Goal: Information Seeking & Learning: Learn about a topic

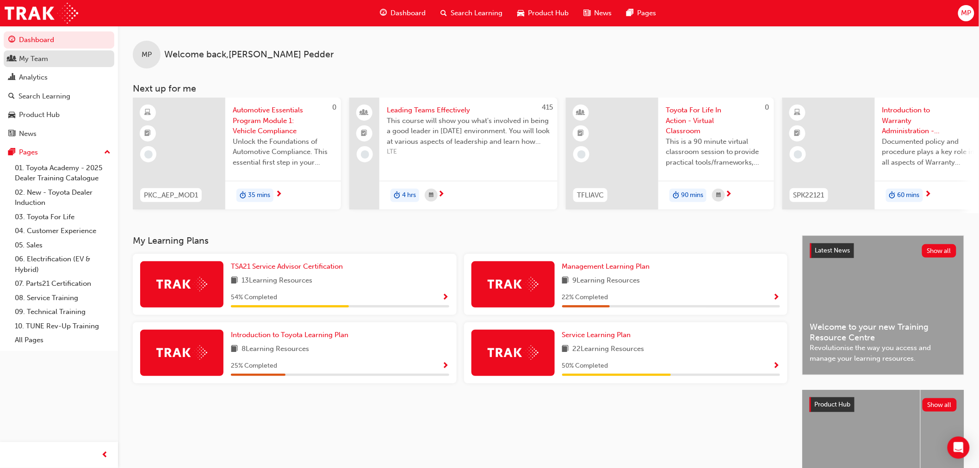
click at [58, 63] on div "My Team" at bounding box center [58, 59] width 101 height 12
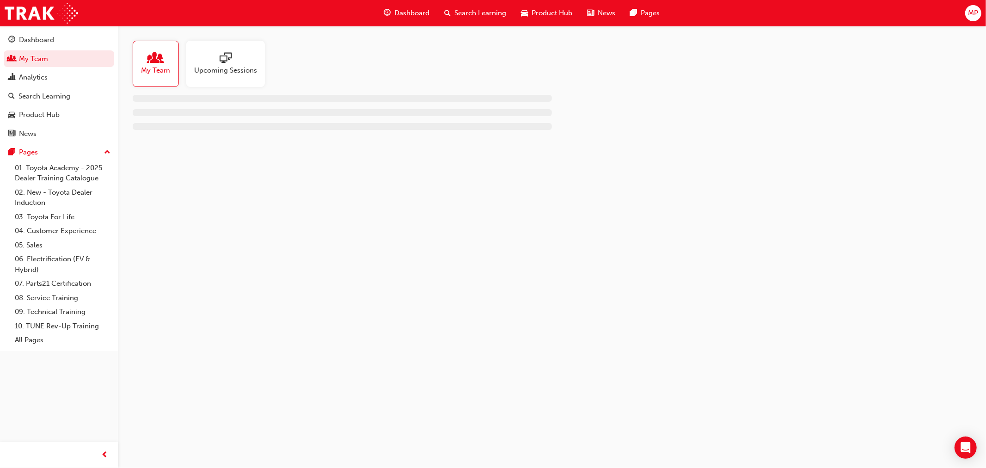
click at [162, 66] on span "My Team" at bounding box center [156, 70] width 29 height 11
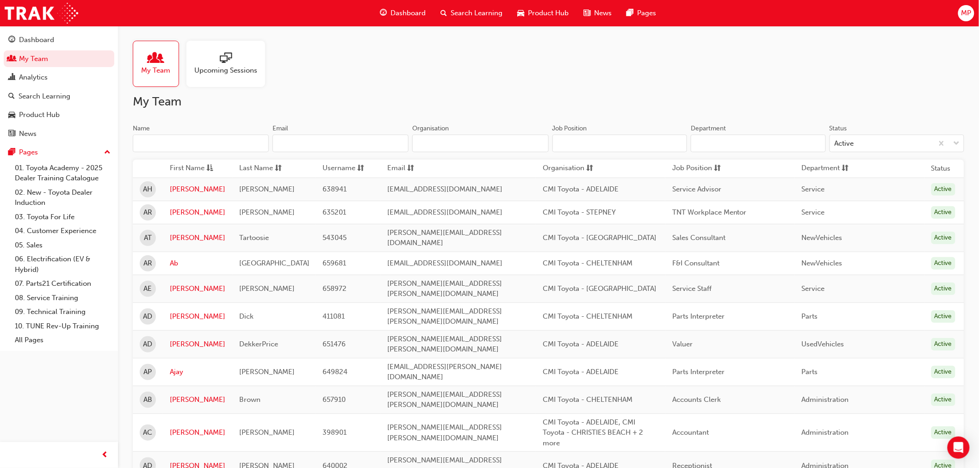
click at [189, 140] on input "Name" at bounding box center [201, 144] width 136 height 18
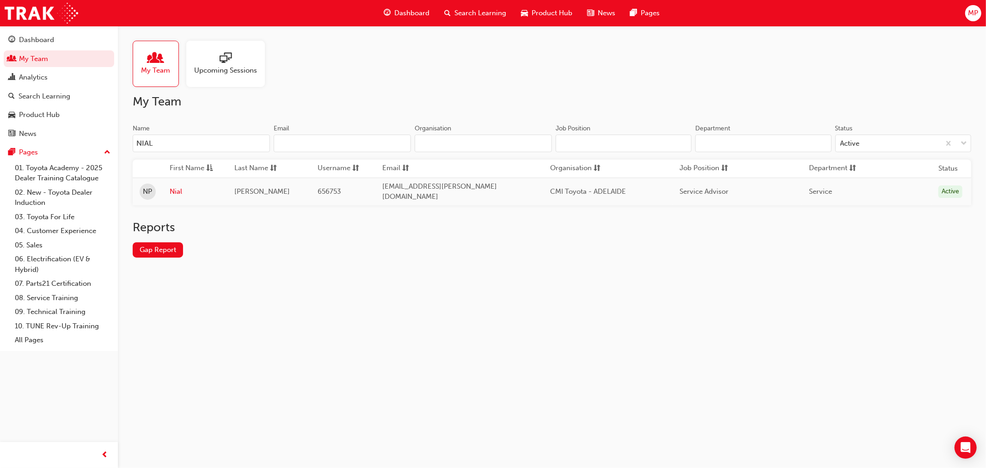
type input "NIAL"
click at [179, 192] on link "Nial" at bounding box center [195, 191] width 51 height 11
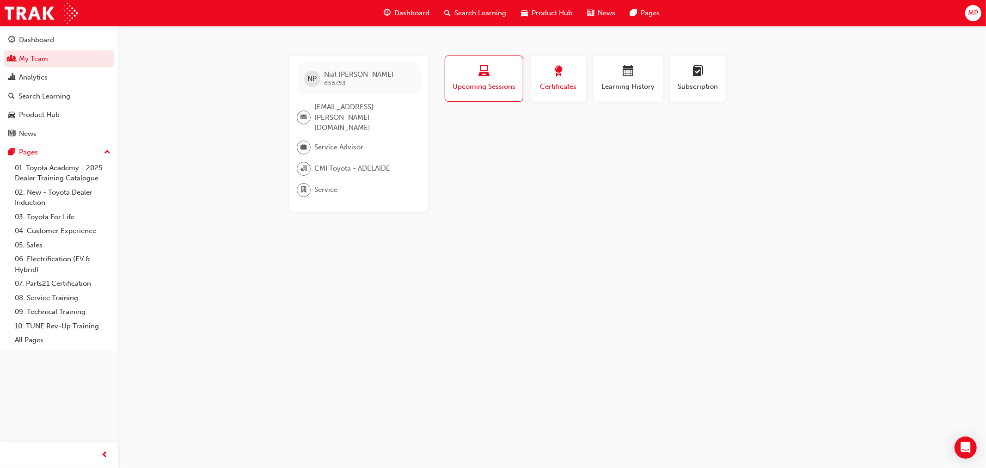
click at [556, 77] on span "award-icon" at bounding box center [558, 72] width 11 height 12
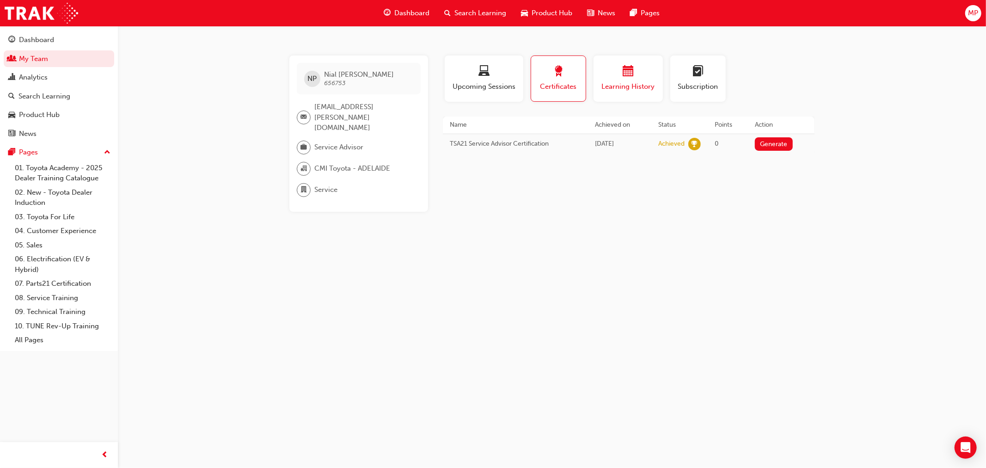
click at [628, 86] on span "Learning History" at bounding box center [628, 86] width 55 height 11
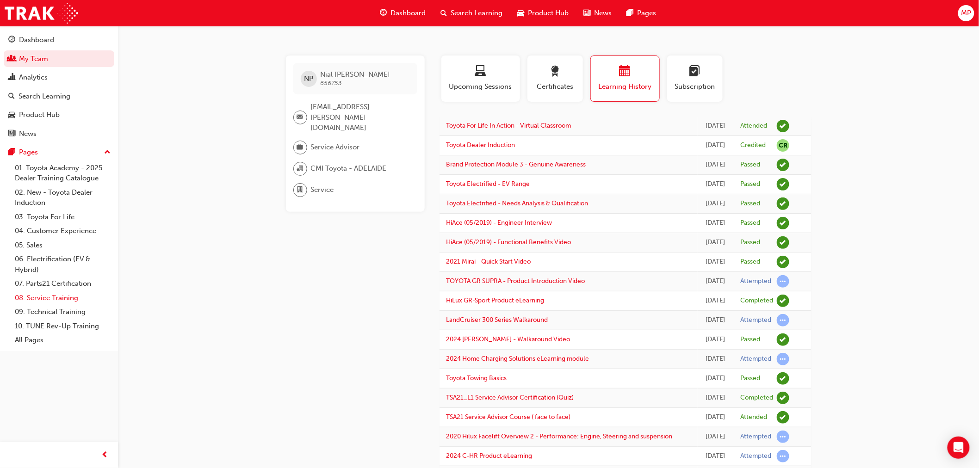
click at [68, 299] on link "08. Service Training" at bounding box center [62, 298] width 103 height 14
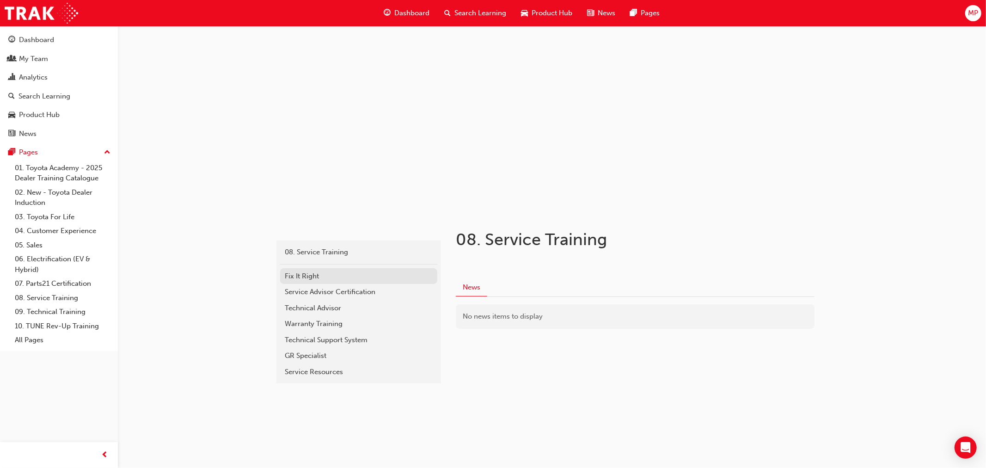
click at [306, 274] on div "Fix It Right" at bounding box center [359, 276] width 148 height 11
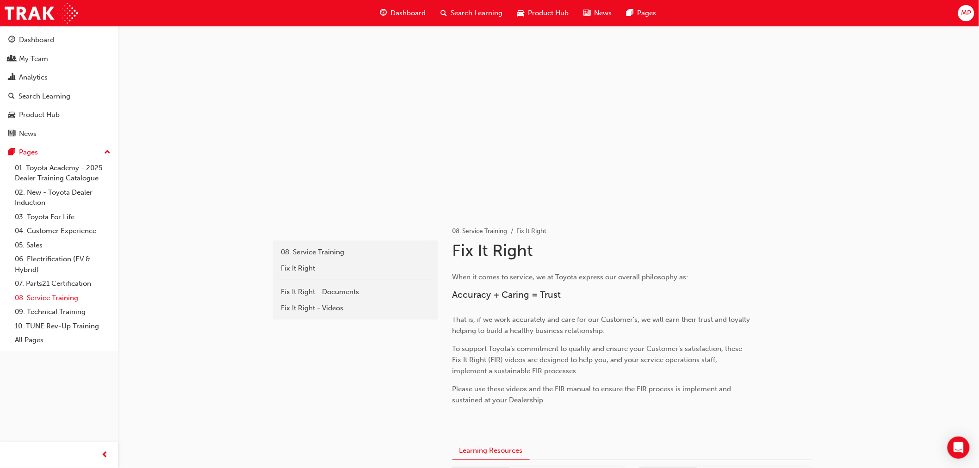
click at [43, 299] on link "08. Service Training" at bounding box center [62, 298] width 103 height 14
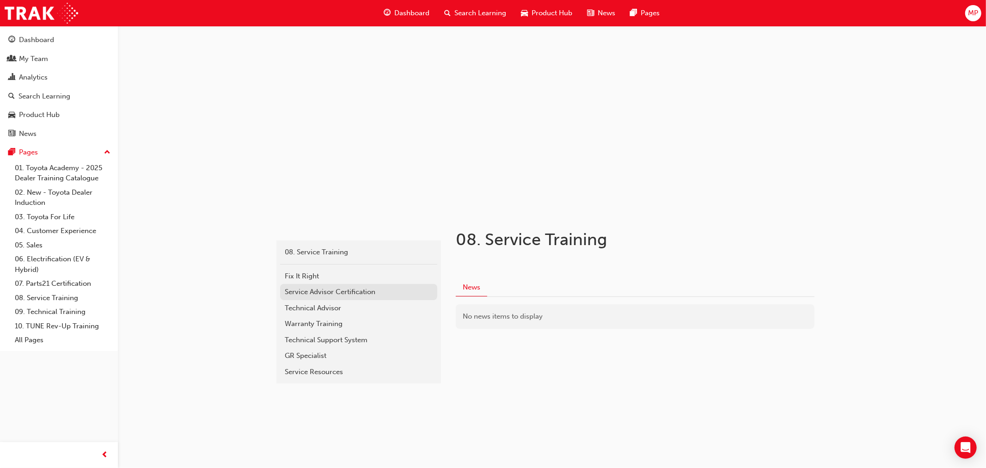
click at [300, 291] on div "Service Advisor Certification" at bounding box center [359, 292] width 148 height 11
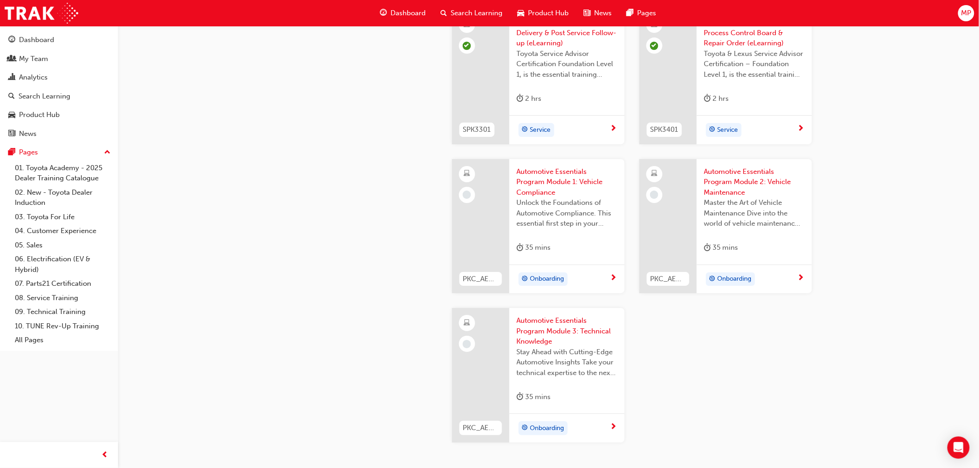
scroll to position [1284, 0]
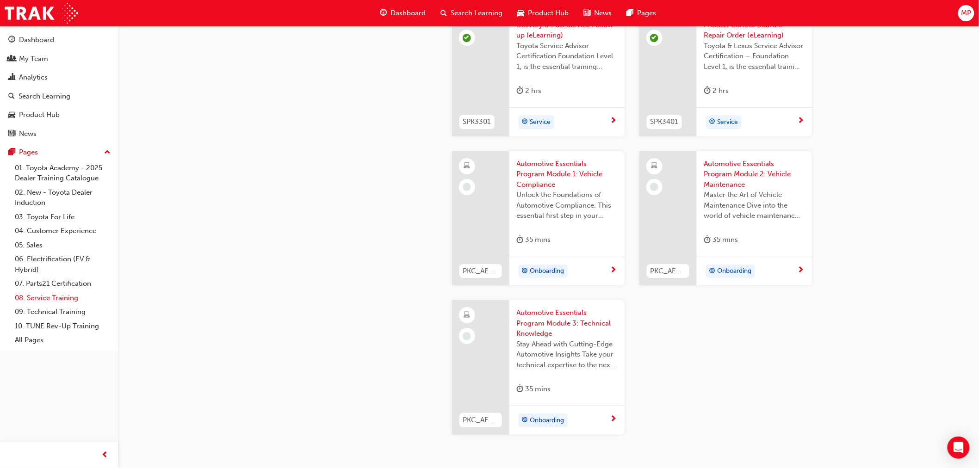
click at [44, 299] on link "08. Service Training" at bounding box center [62, 298] width 103 height 14
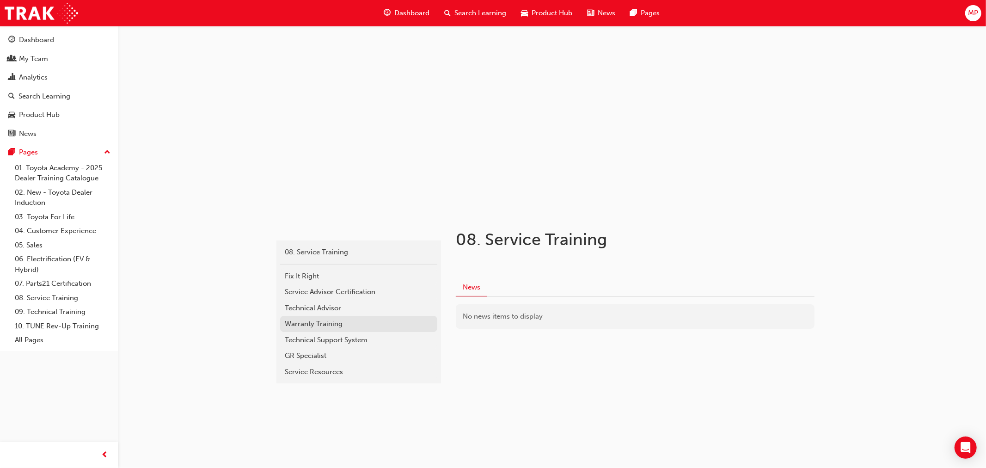
click at [313, 320] on div "Warranty Training" at bounding box center [359, 324] width 148 height 11
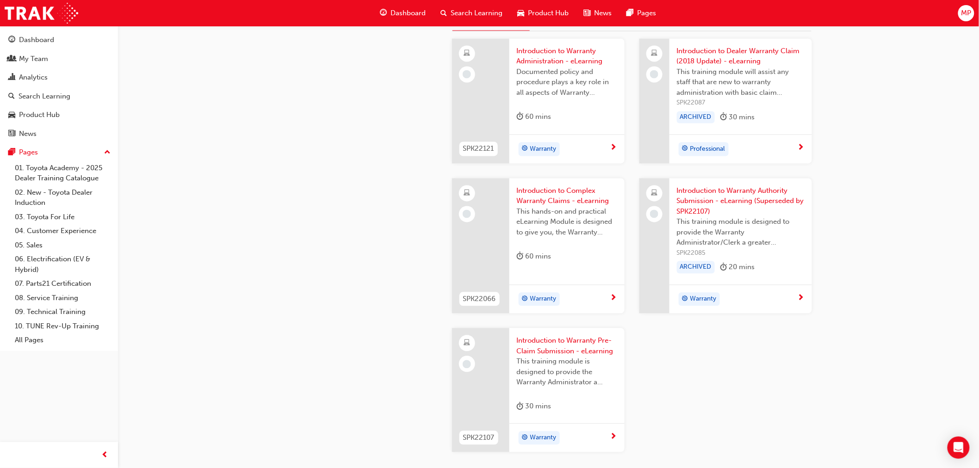
scroll to position [666, 0]
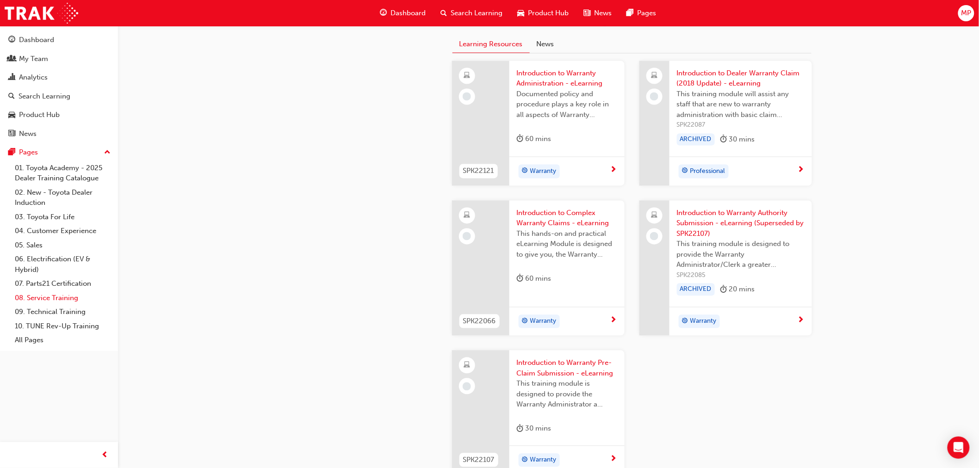
click at [49, 299] on link "08. Service Training" at bounding box center [62, 298] width 103 height 14
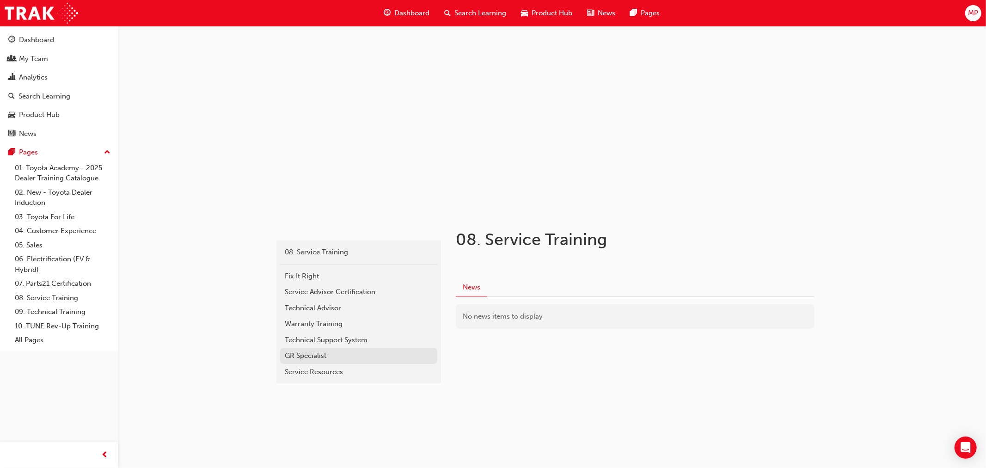
click at [312, 353] on div "GR Specialist" at bounding box center [359, 356] width 148 height 11
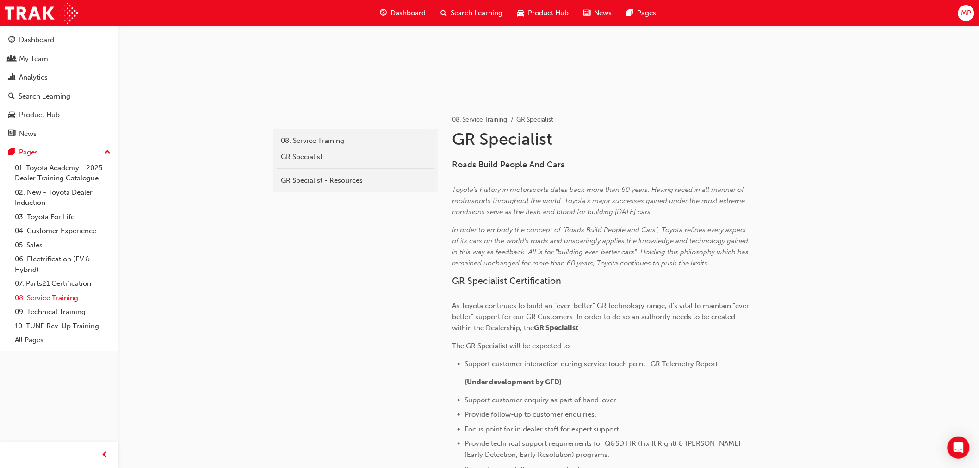
scroll to position [7, 0]
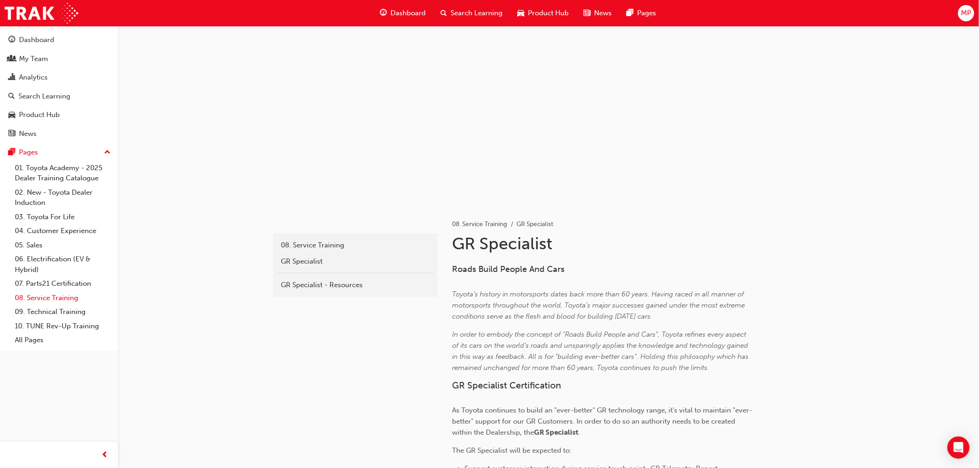
drag, startPoint x: 48, startPoint y: 296, endPoint x: 96, endPoint y: 291, distance: 48.8
click at [48, 296] on link "08. Service Training" at bounding box center [62, 298] width 103 height 14
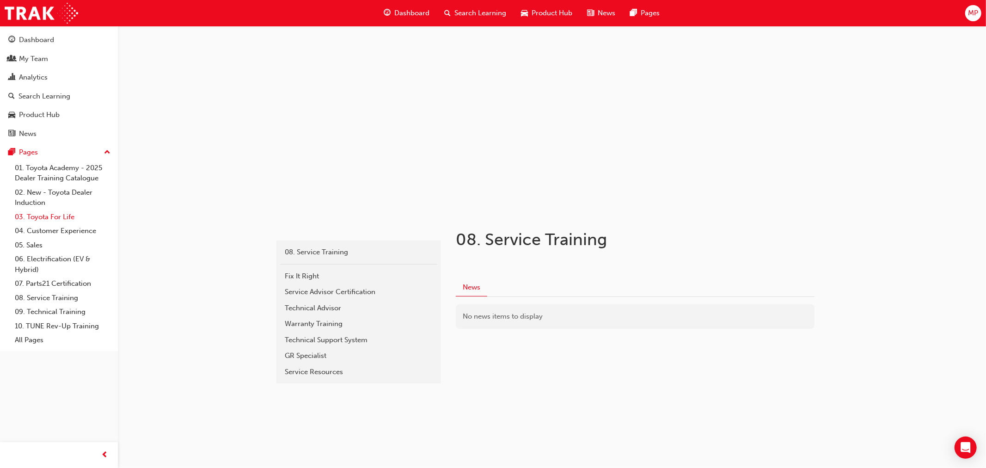
click at [48, 219] on link "03. Toyota For Life" at bounding box center [62, 217] width 103 height 14
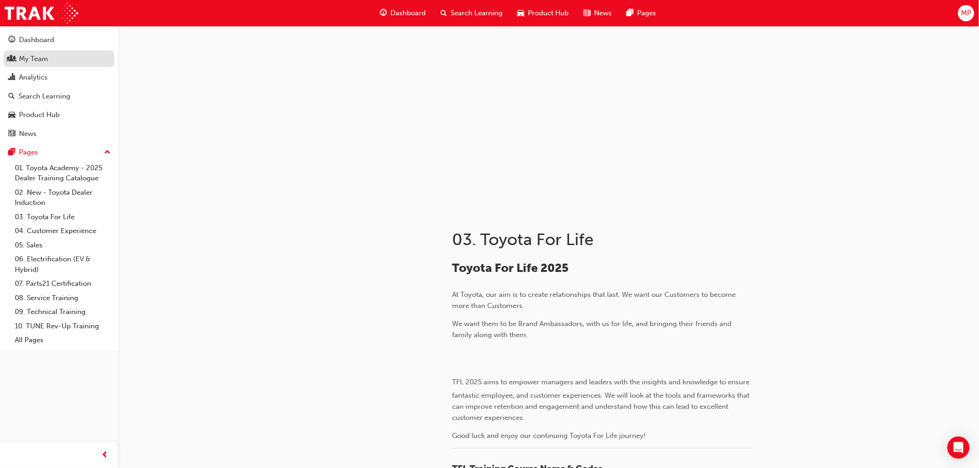
click at [62, 58] on div "My Team" at bounding box center [58, 59] width 101 height 12
